Goal: Information Seeking & Learning: Learn about a topic

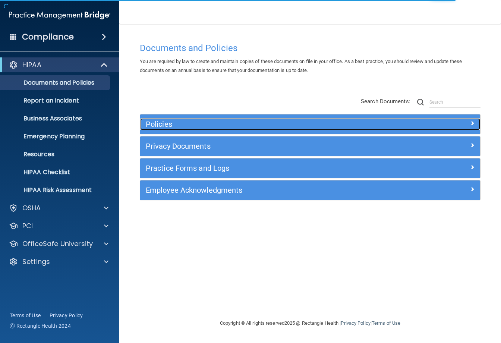
click at [424, 126] on div at bounding box center [437, 122] width 85 height 9
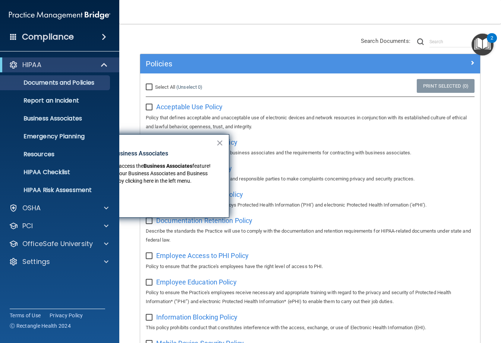
scroll to position [64, 0]
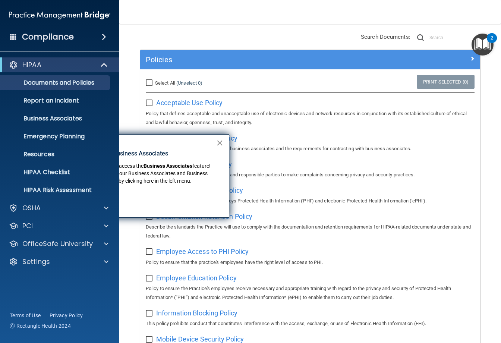
click at [219, 144] on button "×" at bounding box center [219, 143] width 7 height 12
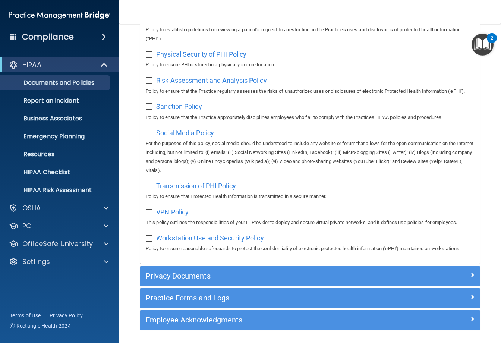
scroll to position [572, 0]
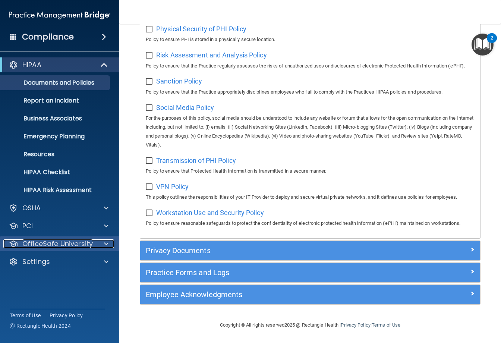
click at [62, 242] on p "OfficeSafe University" at bounding box center [57, 243] width 70 height 9
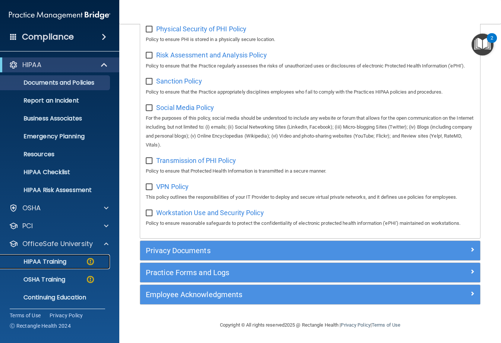
click at [66, 259] on p "HIPAA Training" at bounding box center [36, 261] width 62 height 7
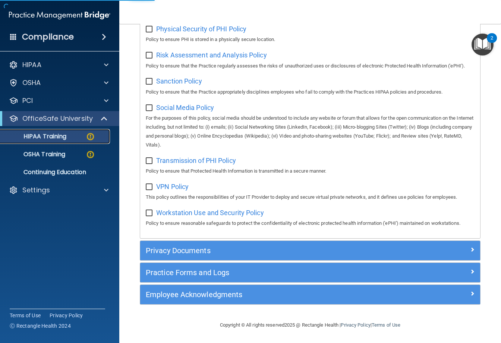
scroll to position [176, 0]
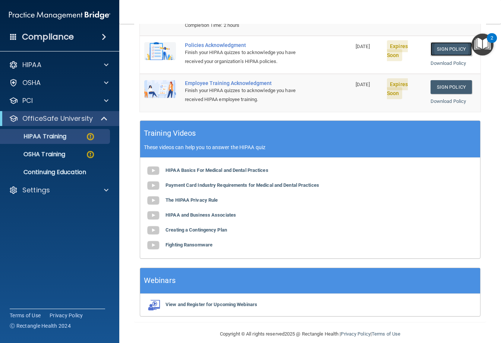
click at [454, 42] on link "Sign Policy" at bounding box center [451, 49] width 41 height 14
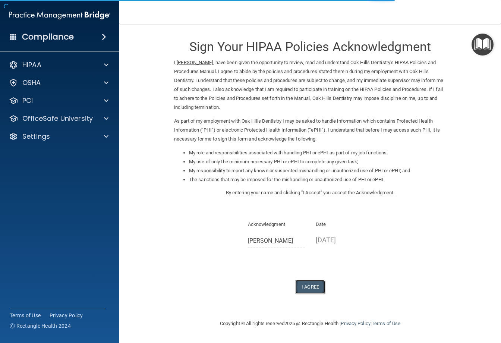
click at [302, 287] on button "I Agree" at bounding box center [310, 287] width 30 height 14
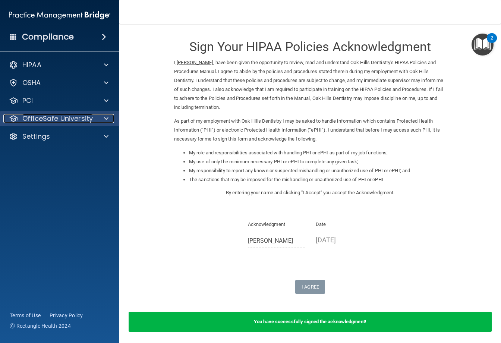
click at [73, 123] on p "OfficeSafe University" at bounding box center [57, 118] width 70 height 9
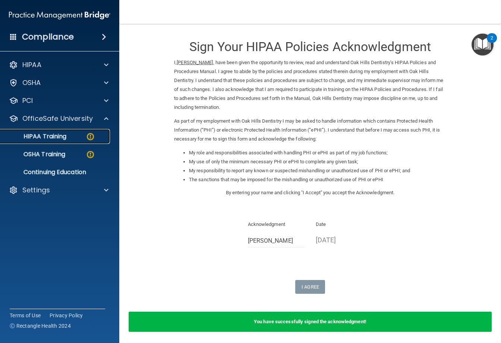
click at [70, 139] on div "HIPAA Training" at bounding box center [56, 136] width 102 height 7
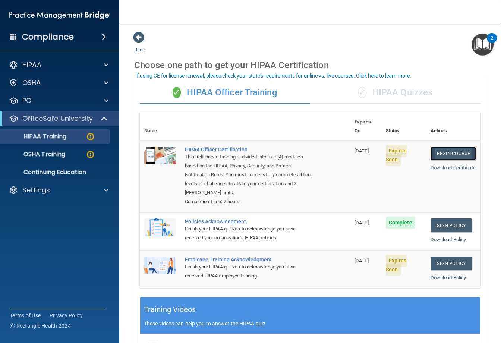
click at [449, 146] on link "Begin Course" at bounding box center [453, 153] width 45 height 14
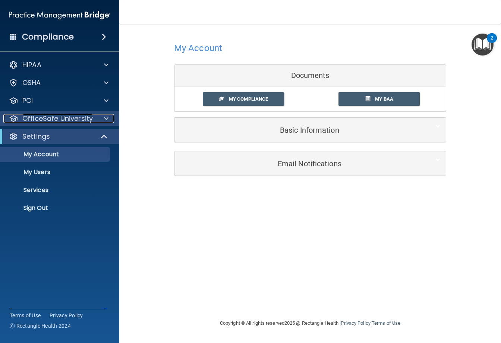
click at [111, 121] on div at bounding box center [105, 118] width 19 height 9
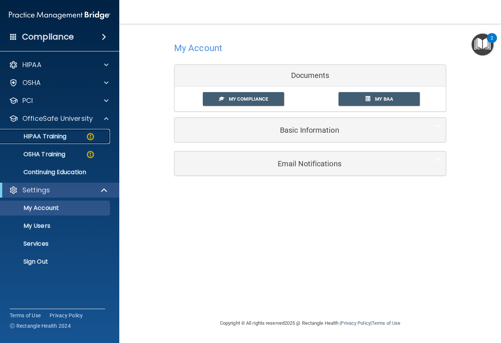
click at [67, 139] on div "HIPAA Training" at bounding box center [56, 136] width 102 height 7
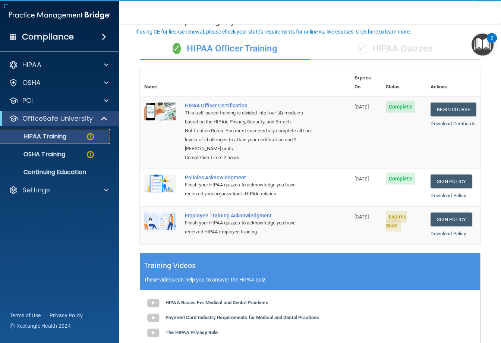
scroll to position [43, 0]
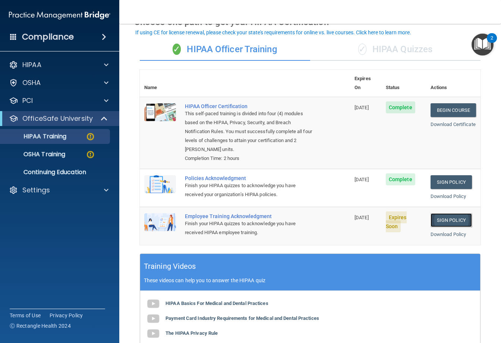
click at [452, 213] on link "Sign Policy" at bounding box center [451, 220] width 41 height 14
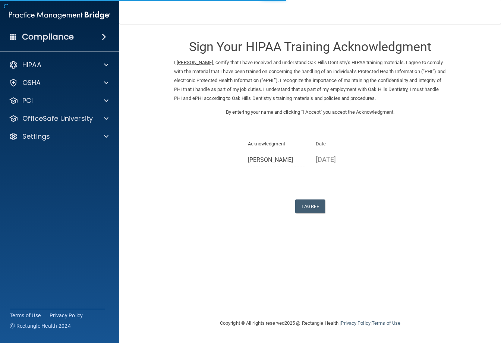
click at [318, 215] on form "Sign Your HIPAA Training Acknowledgment I, Reagan Smith , certify that I have r…" at bounding box center [310, 131] width 352 height 200
click at [314, 201] on button "I Agree" at bounding box center [310, 206] width 30 height 14
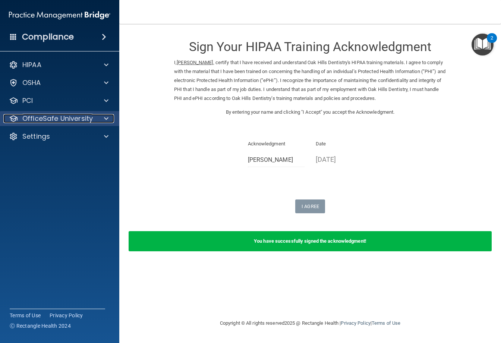
click at [90, 115] on p "OfficeSafe University" at bounding box center [57, 118] width 70 height 9
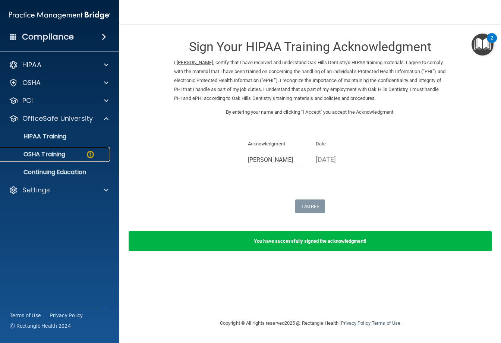
click at [62, 156] on p "OSHA Training" at bounding box center [35, 154] width 60 height 7
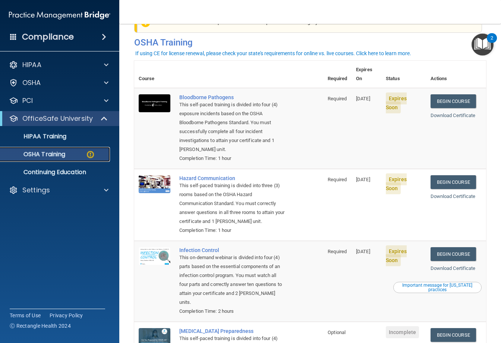
scroll to position [20, 0]
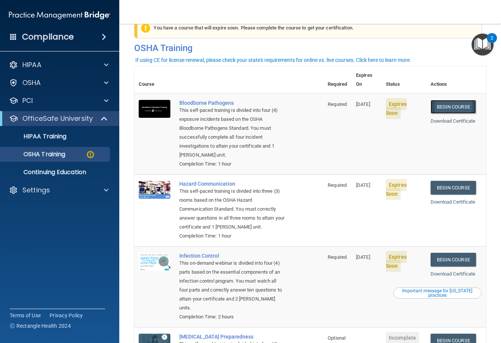
click at [464, 100] on link "Begin Course" at bounding box center [453, 107] width 45 height 14
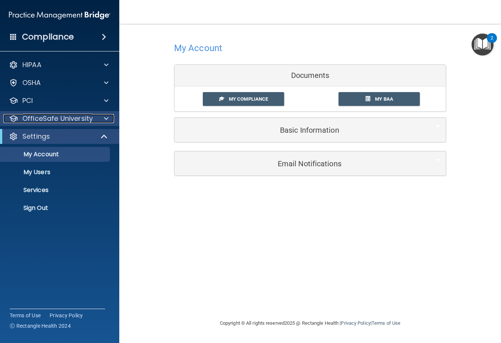
click at [100, 120] on div at bounding box center [105, 118] width 19 height 9
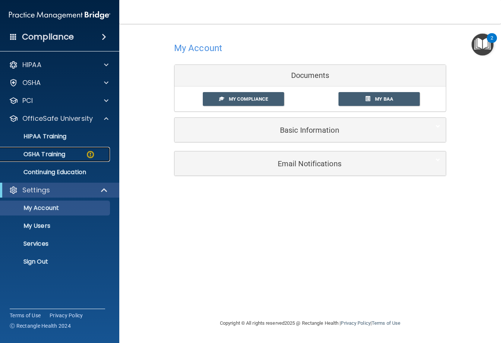
click at [82, 154] on div "OSHA Training" at bounding box center [56, 154] width 102 height 7
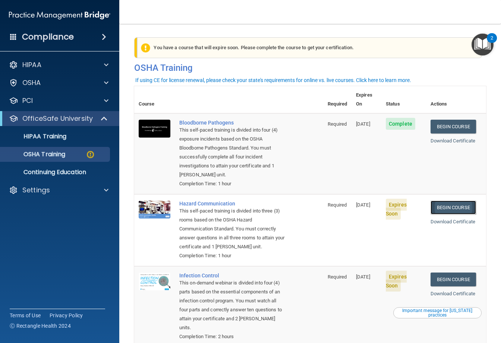
click at [457, 201] on link "Begin Course" at bounding box center [453, 208] width 45 height 14
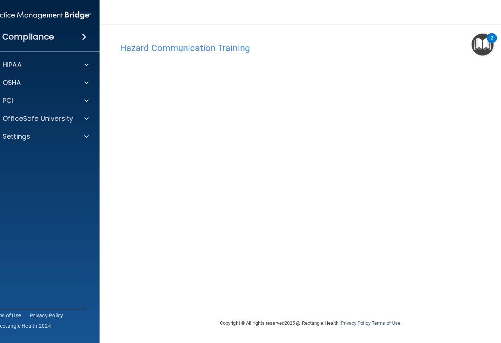
click at [491, 56] on div "Hazard Communication Training" at bounding box center [309, 48] width 391 height 18
click at [489, 54] on img "Open Resource Center, 2 new notifications" at bounding box center [483, 45] width 22 height 22
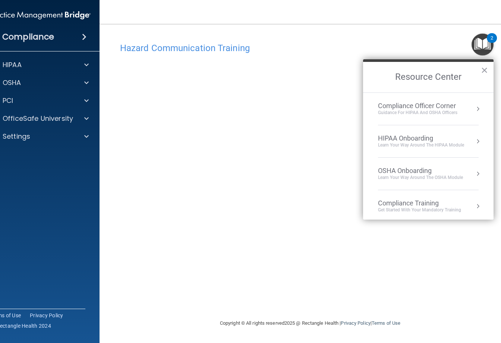
click at [477, 174] on button "Resource Center" at bounding box center [477, 173] width 7 height 7
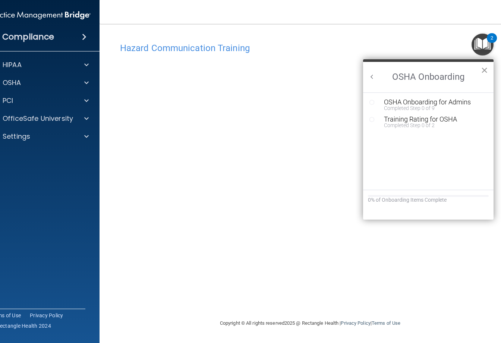
click at [484, 70] on button "×" at bounding box center [484, 70] width 7 height 12
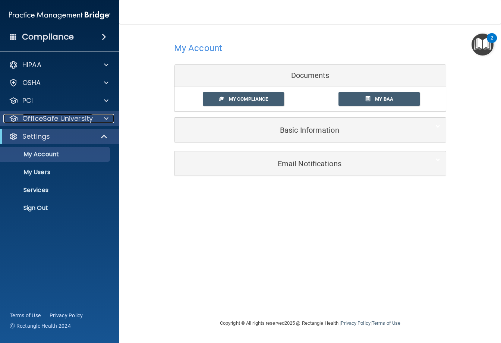
click at [103, 121] on div at bounding box center [105, 118] width 19 height 9
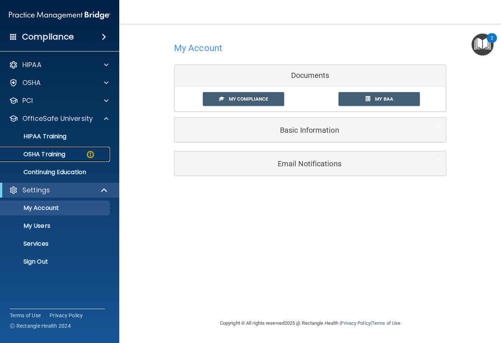
click at [84, 152] on div "OSHA Training" at bounding box center [56, 154] width 102 height 7
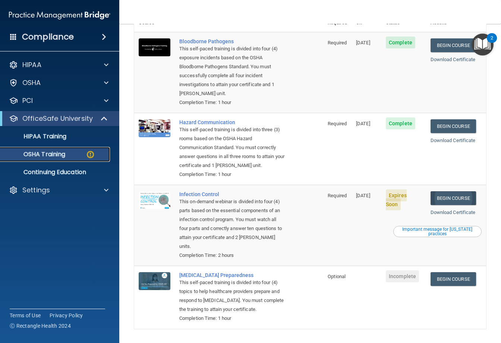
scroll to position [82, 0]
click at [455, 191] on link "Begin Course" at bounding box center [453, 198] width 45 height 14
